Goal: Transaction & Acquisition: Purchase product/service

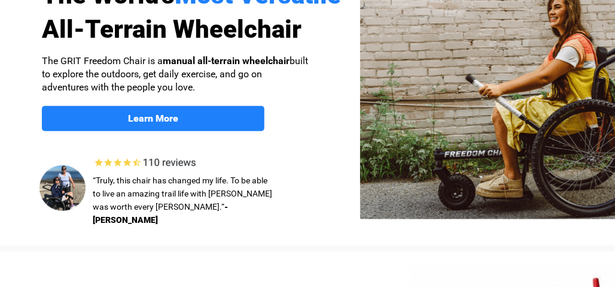
select select "US"
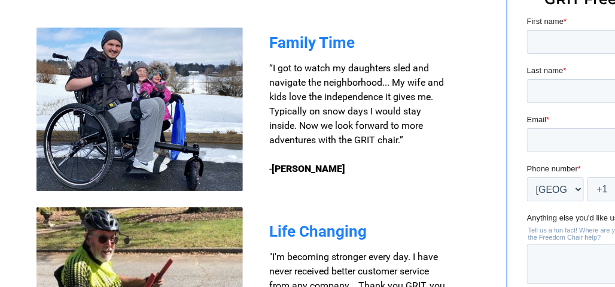
scroll to position [958, 0]
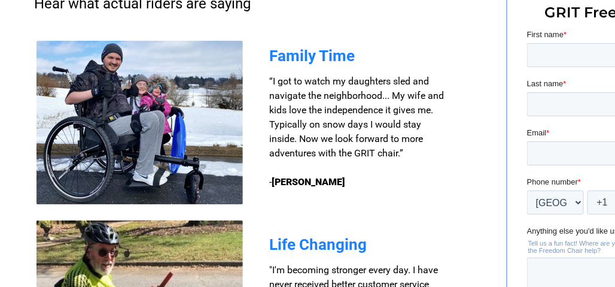
click at [130, 125] on img at bounding box center [140, 122] width 207 height 163
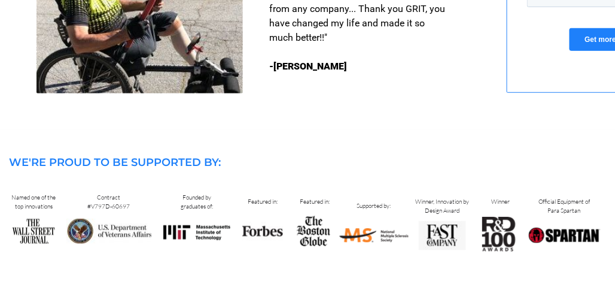
scroll to position [1285, 0]
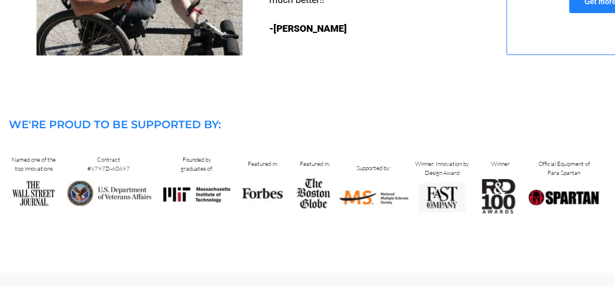
click at [208, 194] on img at bounding box center [197, 195] width 71 height 19
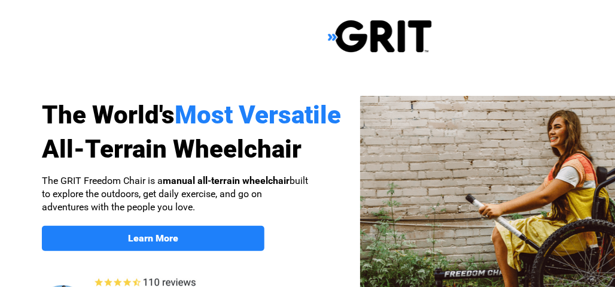
select select "US"
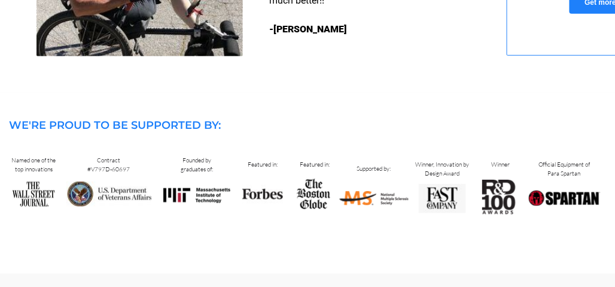
scroll to position [1285, 0]
